Goal: Task Accomplishment & Management: Manage account settings

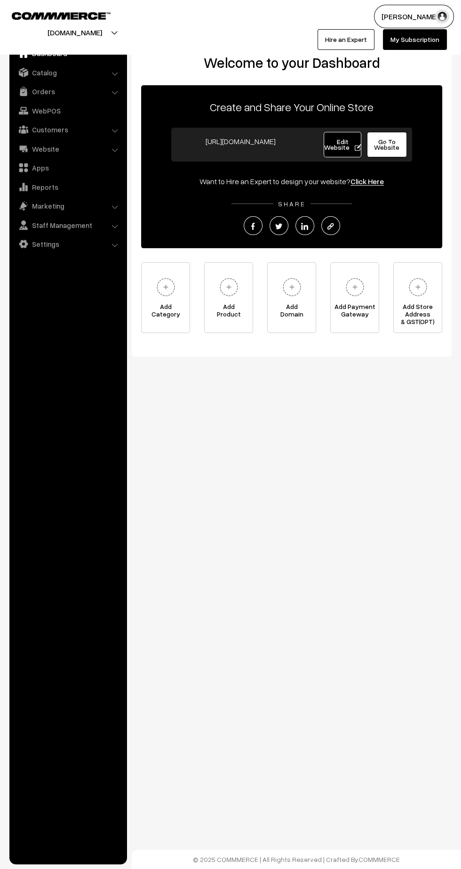
click at [42, 109] on link "WebPOS" at bounding box center [68, 110] width 112 height 17
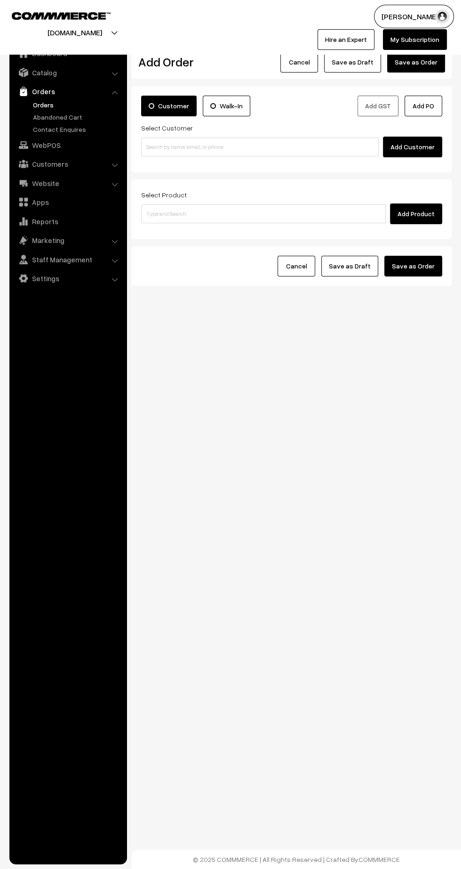
click at [45, 104] on link "Orders" at bounding box center [77, 105] width 93 height 10
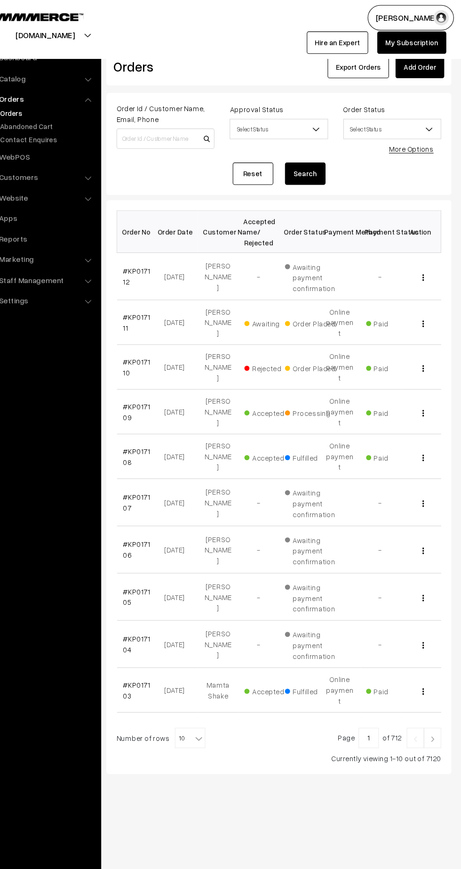
click at [154, 291] on link "#KP017111" at bounding box center [159, 299] width 25 height 18
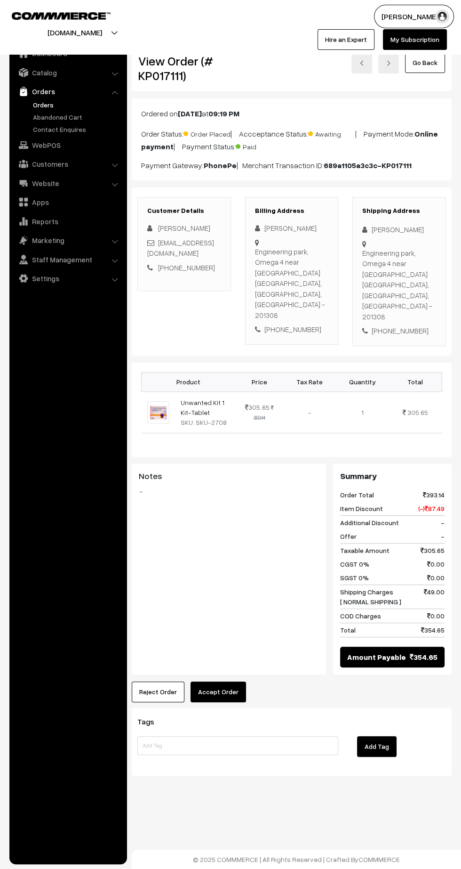
click at [212, 681] on button "Accept Order" at bounding box center [219, 691] width 56 height 21
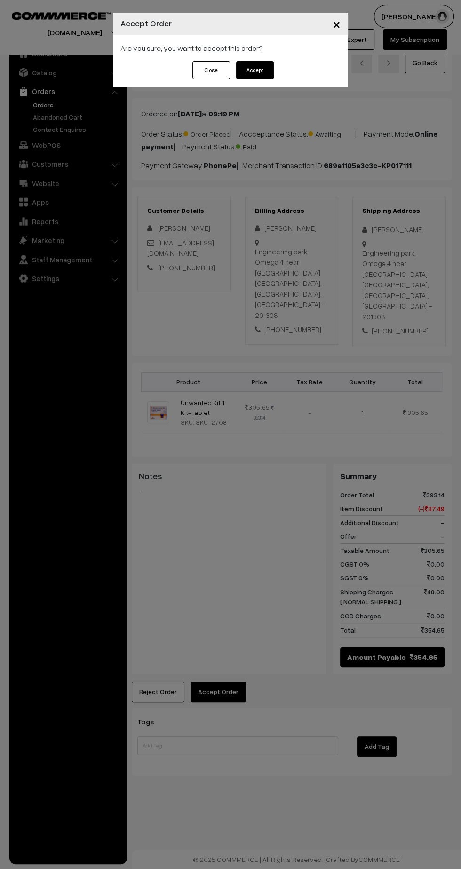
click at [254, 70] on button "Accept" at bounding box center [255, 70] width 38 height 18
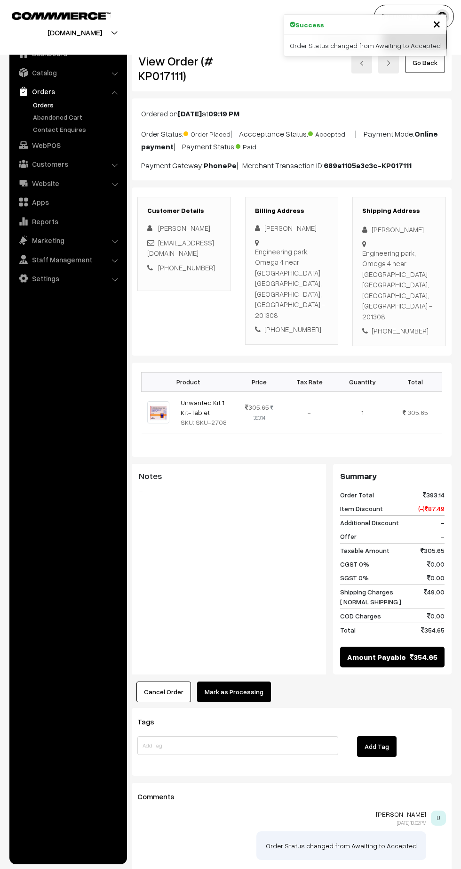
click at [234, 681] on button "Mark as Processing" at bounding box center [234, 691] width 74 height 21
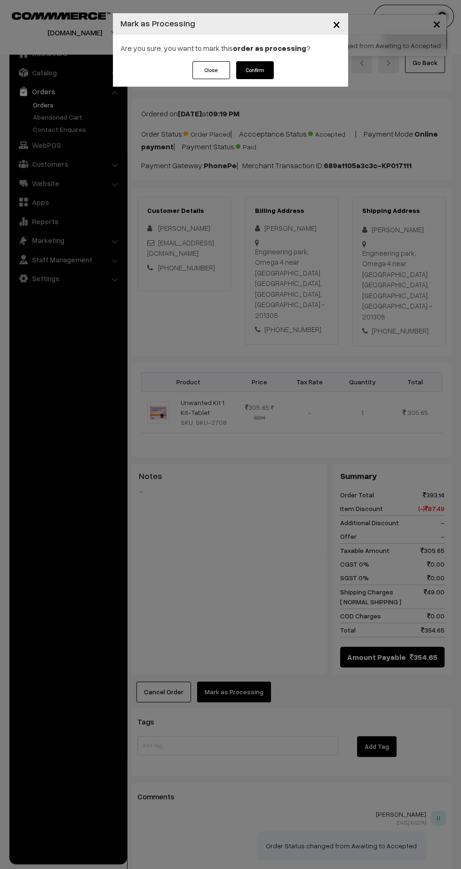
click at [251, 66] on button "Confirm" at bounding box center [255, 70] width 38 height 18
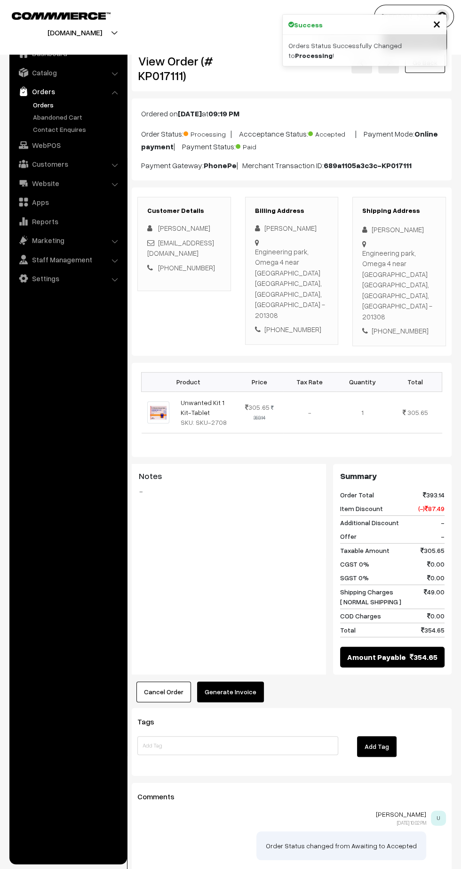
click at [242, 681] on button "Generate Invoice" at bounding box center [230, 691] width 67 height 21
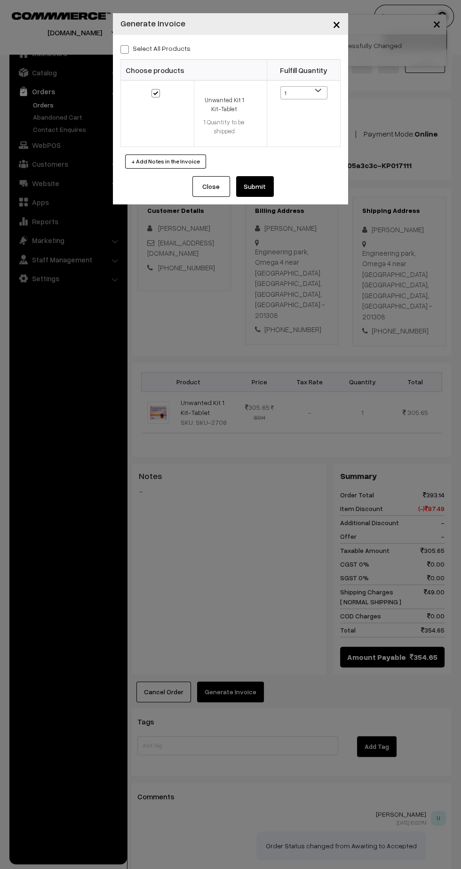
click at [266, 185] on button "Submit" at bounding box center [255, 186] width 38 height 21
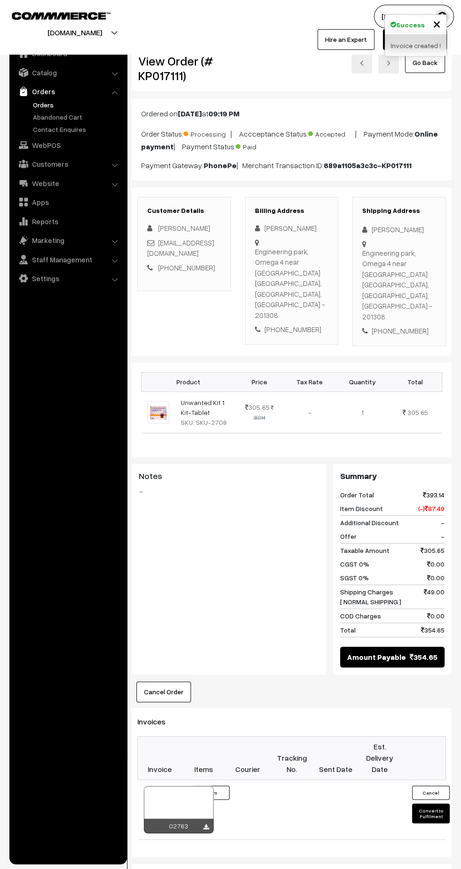
click at [206, 824] on icon at bounding box center [206, 827] width 6 height 6
